Goal: Task Accomplishment & Management: Manage account settings

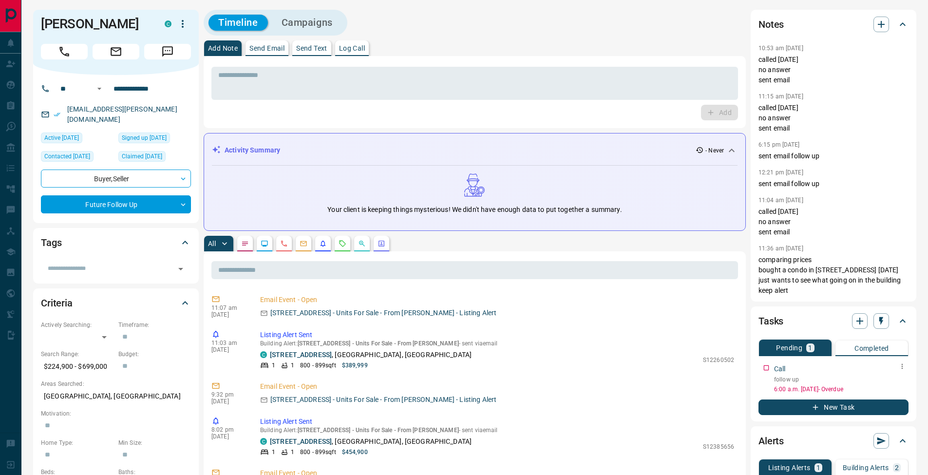
click at [906, 365] on button "button" at bounding box center [902, 366] width 13 height 13
click at [894, 386] on li "Edit" at bounding box center [886, 385] width 43 height 15
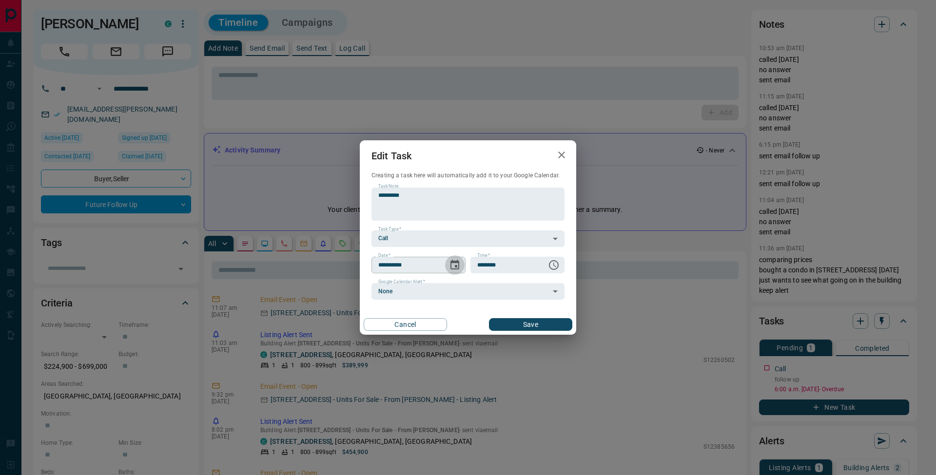
click at [460, 265] on button "Choose date, selected date is Sep 12, 2025" at bounding box center [454, 264] width 19 height 19
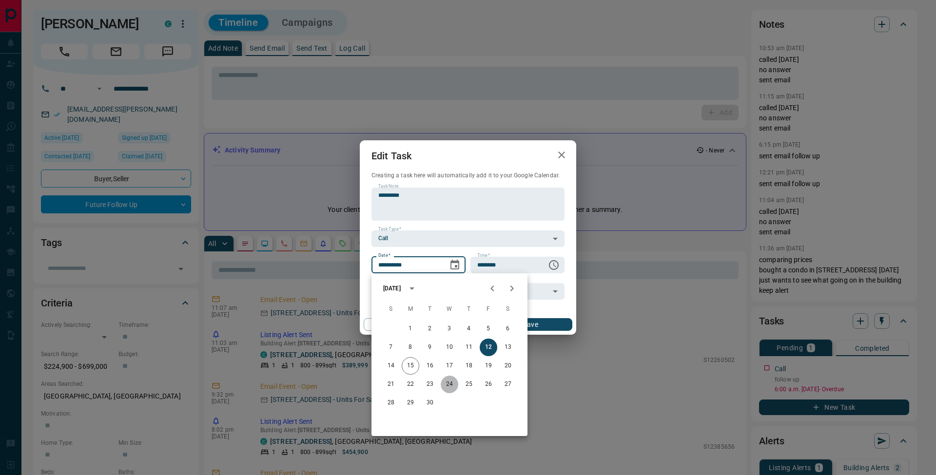
click at [450, 387] on button "24" at bounding box center [449, 385] width 18 height 18
type input "**********"
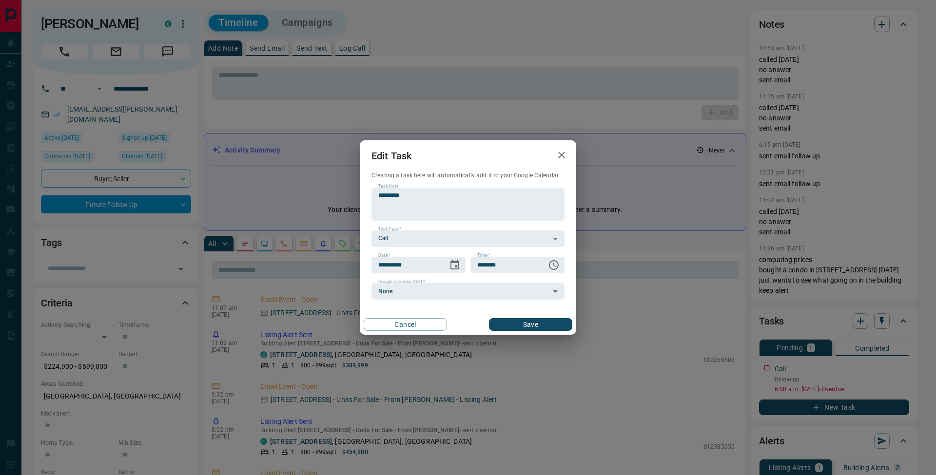
click at [561, 314] on div "Cancel Save" at bounding box center [468, 324] width 216 height 20
click at [556, 323] on button "Save" at bounding box center [530, 324] width 83 height 13
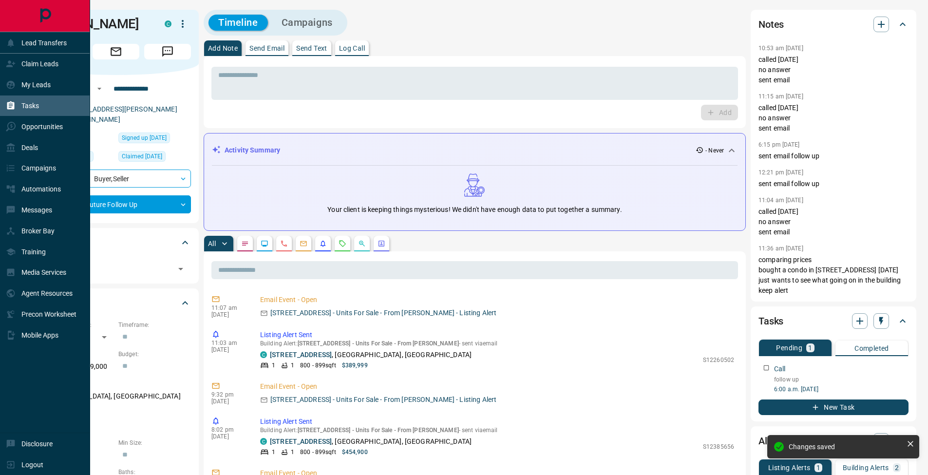
click at [12, 101] on icon at bounding box center [11, 106] width 10 height 10
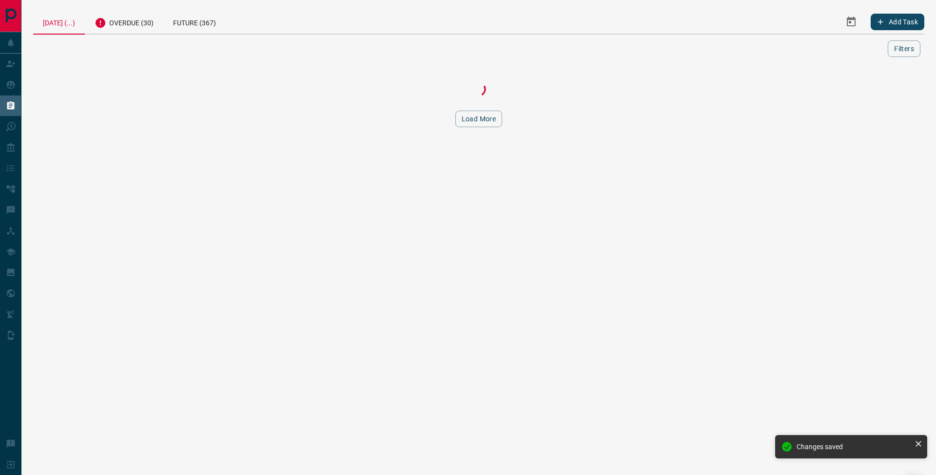
drag, startPoint x: 132, startPoint y: 23, endPoint x: 208, endPoint y: 68, distance: 88.7
click at [132, 23] on div "Overdue (30)" at bounding box center [124, 22] width 78 height 24
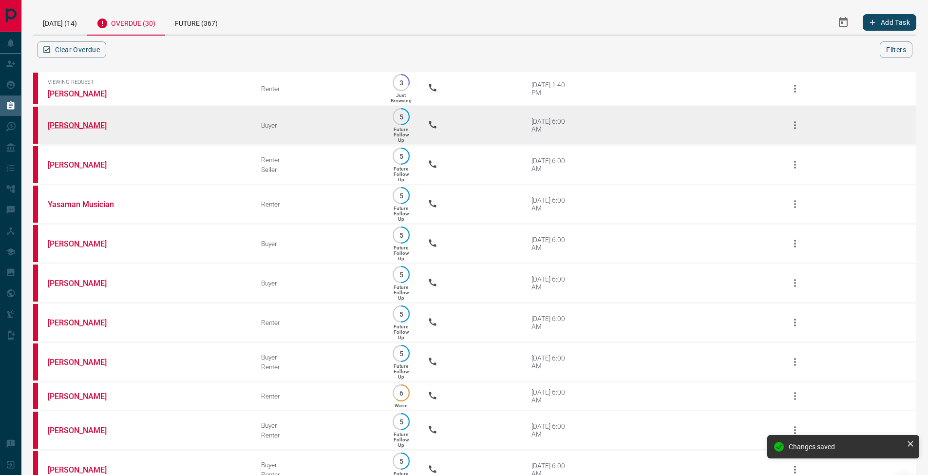
click at [78, 128] on link "[PERSON_NAME]" at bounding box center [84, 125] width 73 height 9
